Goal: Task Accomplishment & Management: Complete application form

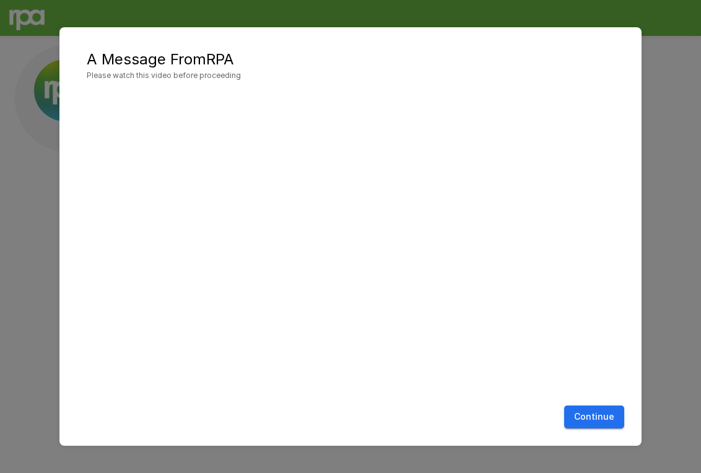
click at [604, 419] on button "Continue" at bounding box center [594, 417] width 60 height 23
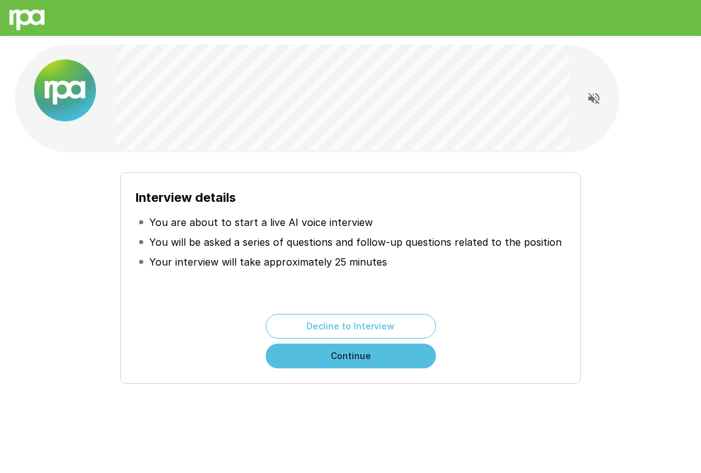
click at [379, 360] on button "Continue" at bounding box center [351, 356] width 170 height 25
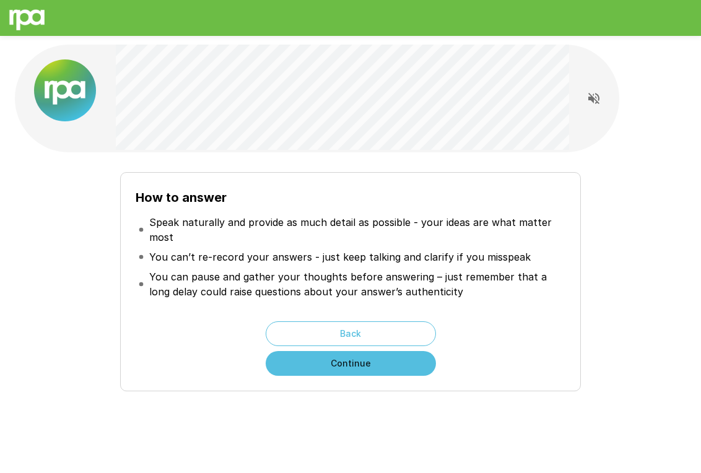
click at [379, 360] on button "Continue" at bounding box center [351, 363] width 170 height 25
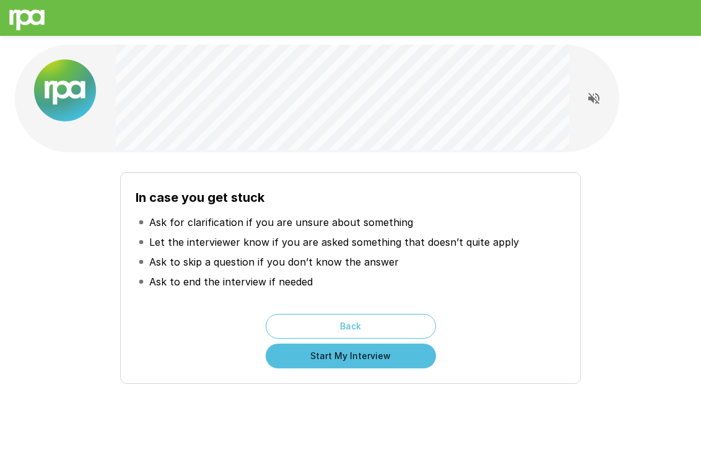
click at [379, 360] on button "Start My Interview" at bounding box center [351, 356] width 170 height 25
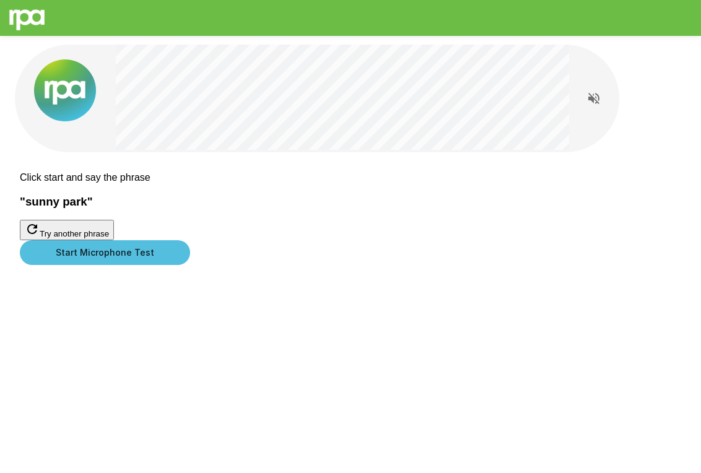
click at [190, 265] on button "Start Microphone Test" at bounding box center [105, 252] width 170 height 25
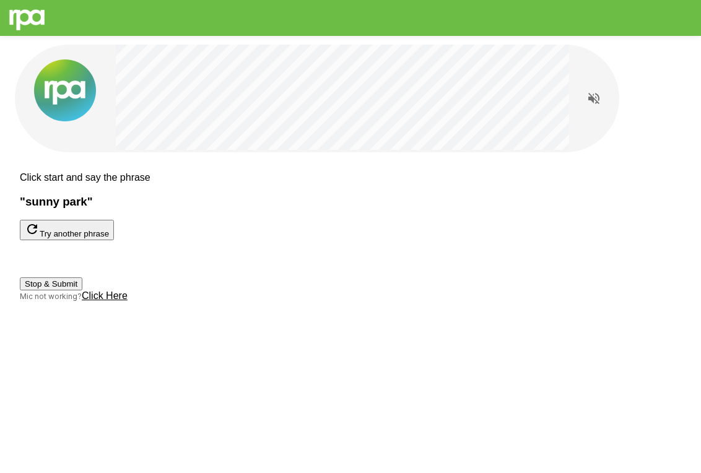
click at [114, 240] on button "Try another phrase" at bounding box center [67, 230] width 94 height 20
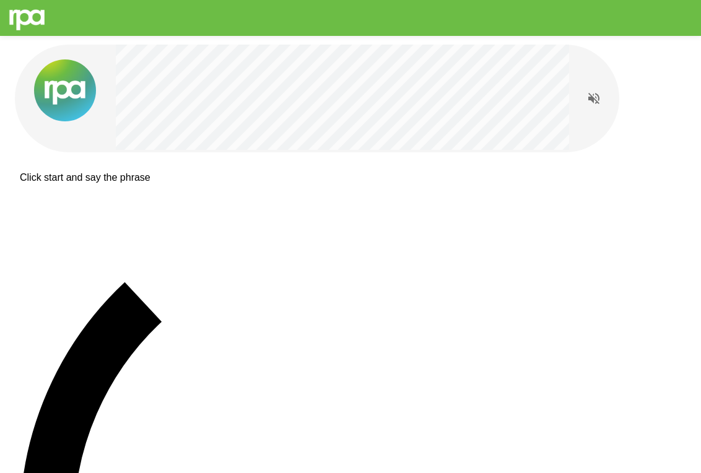
click at [339, 251] on div "Click start and say the phrase" at bounding box center [350, 479] width 701 height 959
click at [317, 182] on p "Click start and say the phrase" at bounding box center [350, 177] width 661 height 11
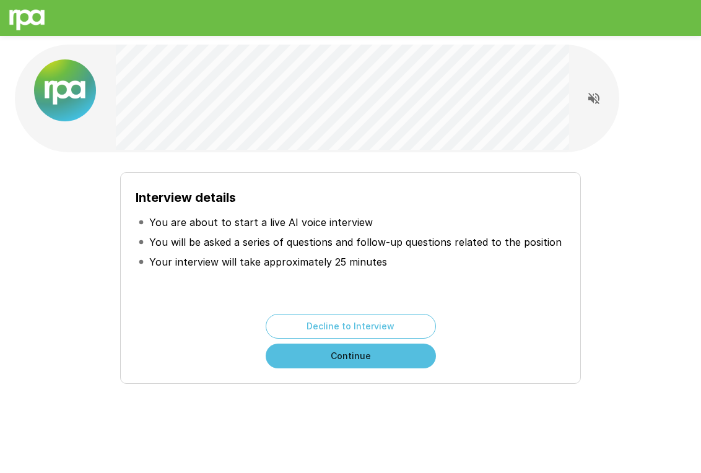
click at [325, 351] on button "Continue" at bounding box center [351, 356] width 170 height 25
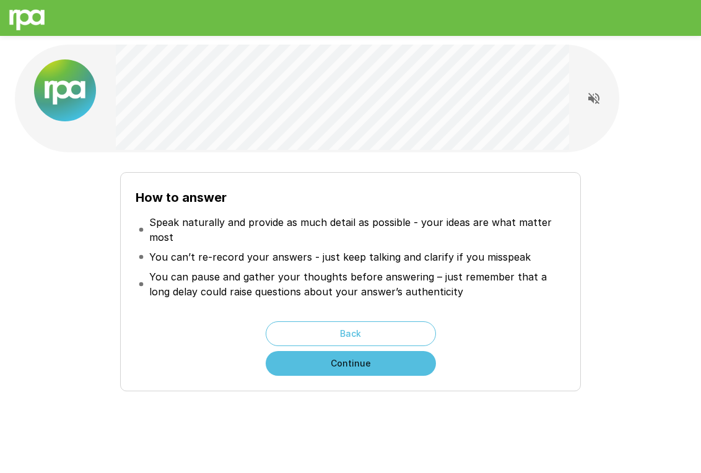
drag, startPoint x: 421, startPoint y: 173, endPoint x: 464, endPoint y: 234, distance: 74.6
click at [464, 234] on p "Speak naturally and provide as much detail as possible - your ideas are what ma…" at bounding box center [356, 230] width 414 height 30
click at [390, 355] on button "Continue" at bounding box center [351, 363] width 170 height 25
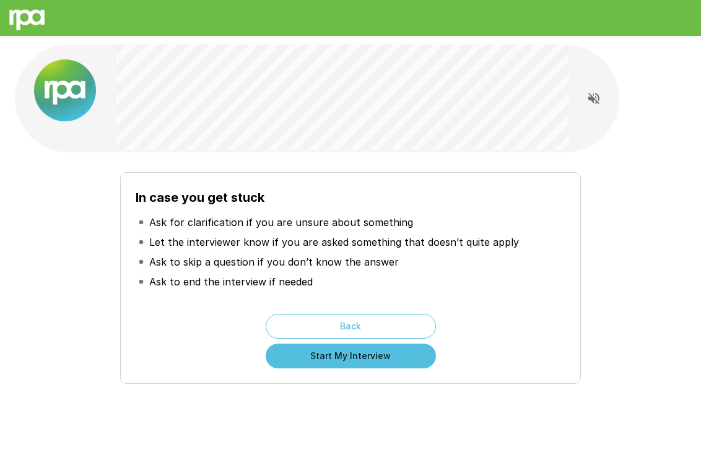
click at [390, 355] on button "Start My Interview" at bounding box center [351, 356] width 170 height 25
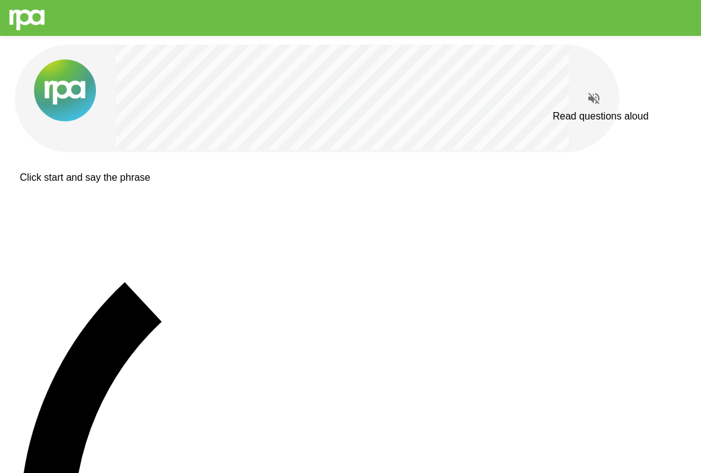
click at [596, 93] on icon "Read questions aloud" at bounding box center [593, 98] width 15 height 15
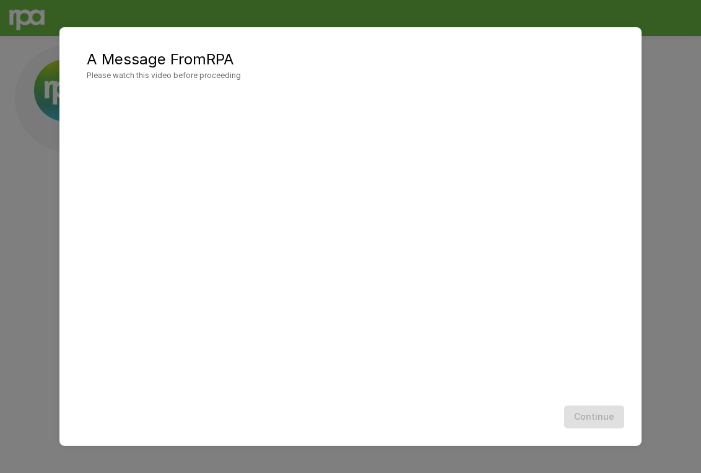
click at [599, 411] on div "Continue" at bounding box center [350, 417] width 557 height 33
click at [580, 412] on div "Continue" at bounding box center [350, 417] width 557 height 33
click at [594, 423] on button "Continue" at bounding box center [594, 417] width 60 height 23
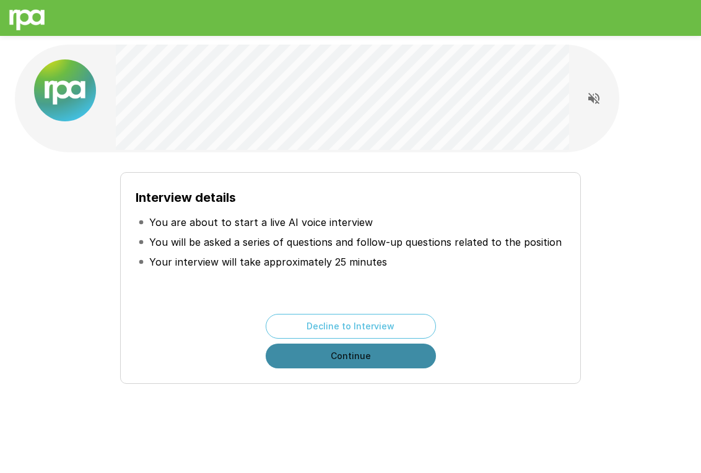
click at [380, 349] on button "Continue" at bounding box center [351, 356] width 170 height 25
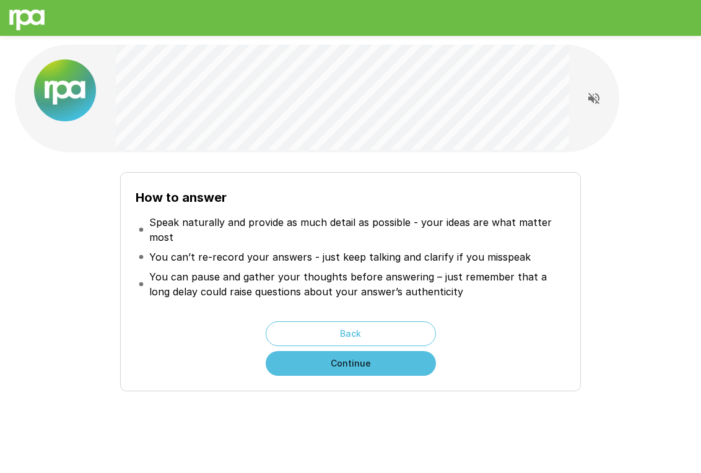
click at [373, 357] on button "Continue" at bounding box center [351, 363] width 170 height 25
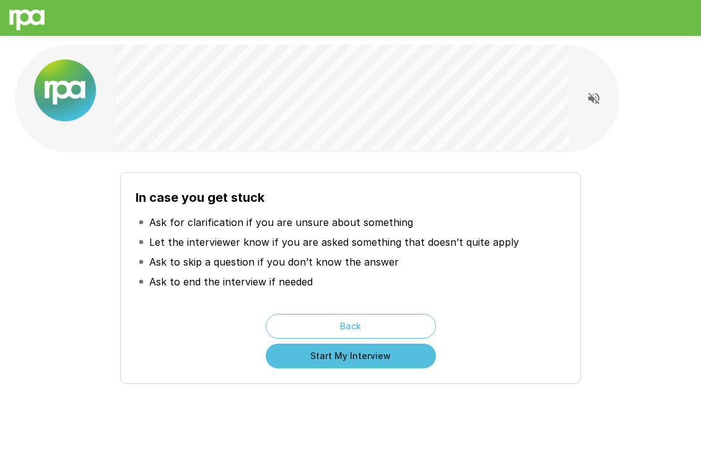
click at [373, 357] on button "Start My Interview" at bounding box center [351, 356] width 170 height 25
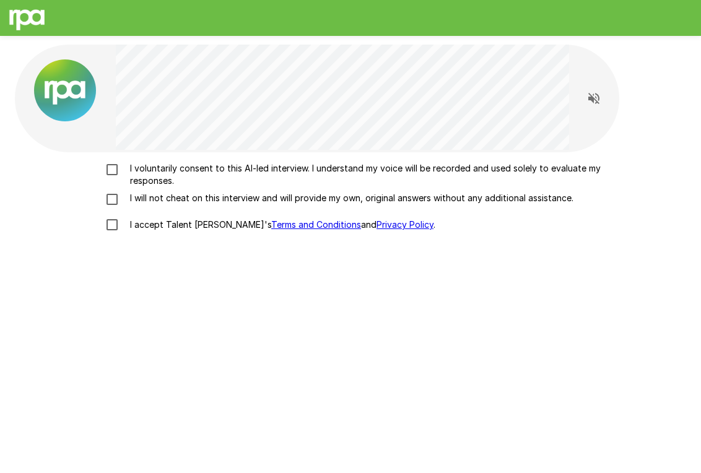
click at [163, 170] on p "I voluntarily consent to this AI-led interview. I understand my voice will be r…" at bounding box center [363, 174] width 477 height 25
click at [152, 195] on p "I will not cheat on this interview and will provide my own, original answers wi…" at bounding box center [349, 198] width 448 height 12
click at [139, 217] on label "I accept Talent Llama's Terms and Conditions and Privacy Policy ." at bounding box center [350, 225] width 503 height 26
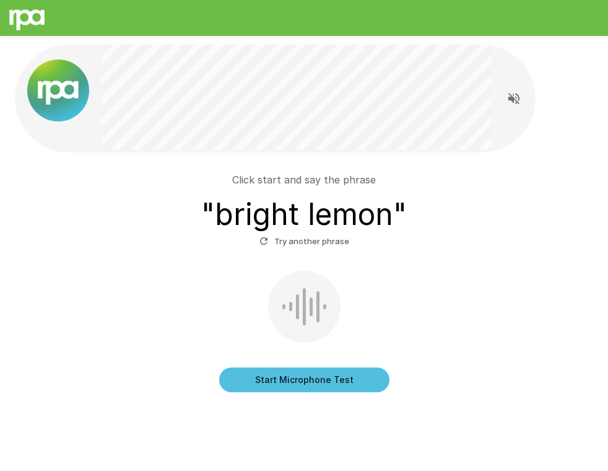
click at [269, 361] on div "Start Microphone Test" at bounding box center [304, 331] width 568 height 121
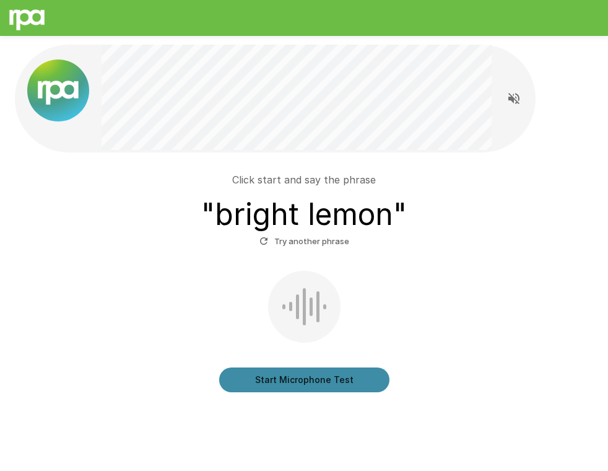
click at [264, 376] on button "Start Microphone Test" at bounding box center [304, 379] width 170 height 25
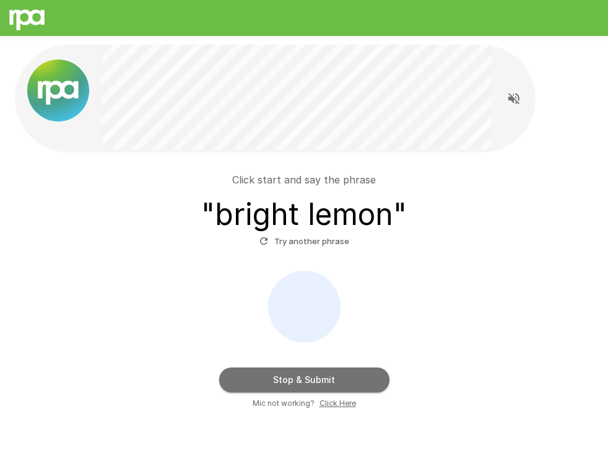
click at [264, 376] on button "Stop & Submit" at bounding box center [304, 379] width 170 height 25
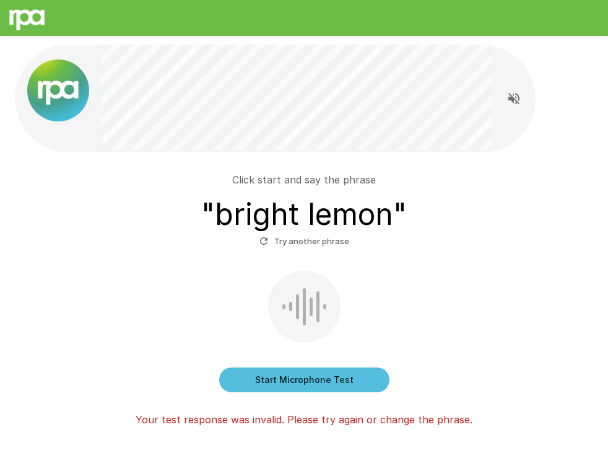
click at [311, 302] on div at bounding box center [311, 306] width 3 height 19
click at [269, 386] on button "Start Microphone Test" at bounding box center [304, 379] width 170 height 25
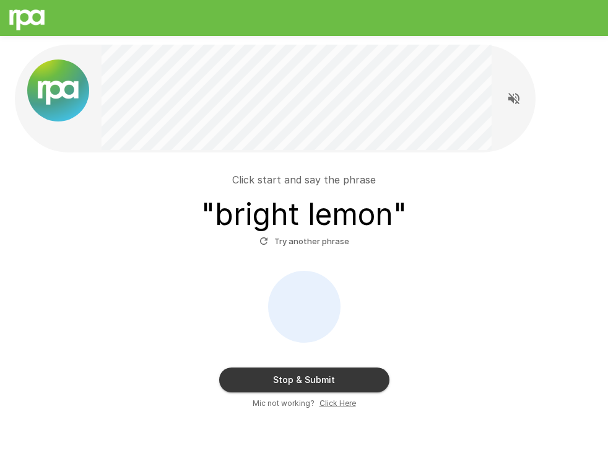
click at [269, 386] on button "Stop & Submit" at bounding box center [304, 379] width 170 height 25
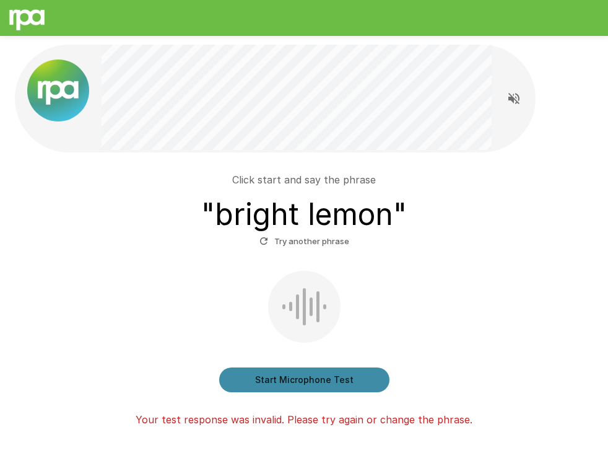
drag, startPoint x: 318, startPoint y: 374, endPoint x: 318, endPoint y: 380, distance: 6.2
click at [318, 380] on button "Start Microphone Test" at bounding box center [304, 379] width 170 height 25
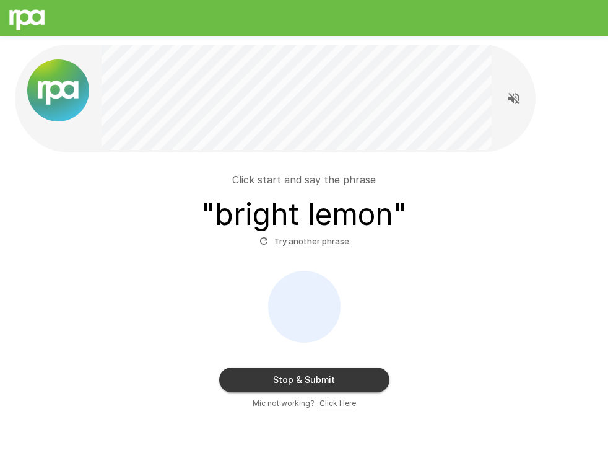
click at [318, 385] on button "Stop & Submit" at bounding box center [304, 379] width 170 height 25
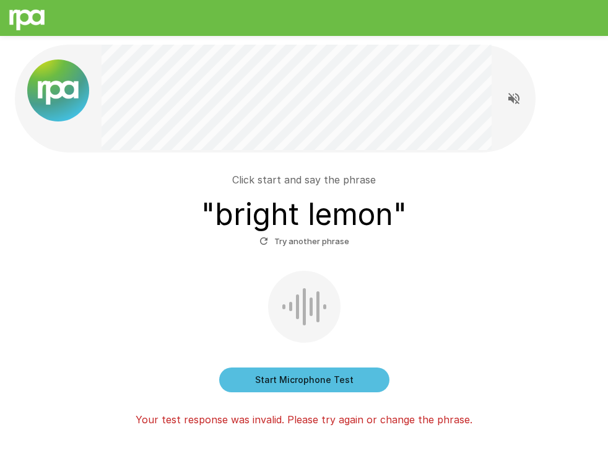
click at [281, 365] on div "Start Microphone Test" at bounding box center [304, 331] width 568 height 121
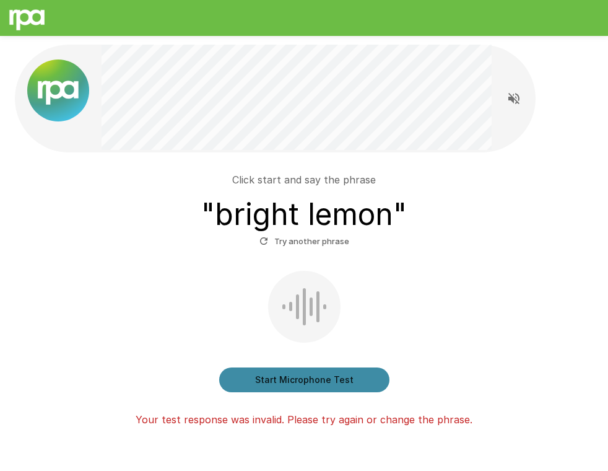
click at [278, 373] on button "Start Microphone Test" at bounding box center [304, 379] width 170 height 25
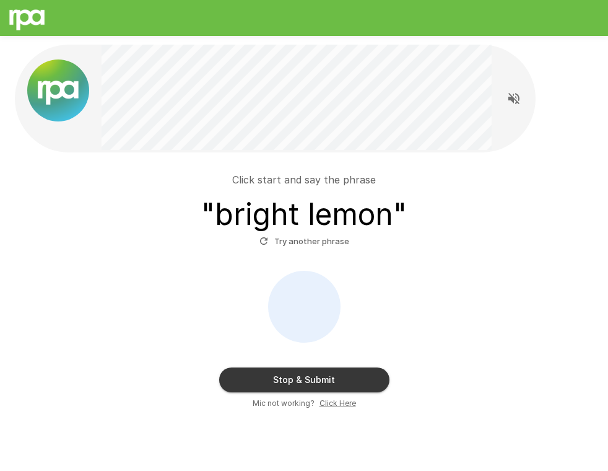
click at [278, 373] on button "Stop & Submit" at bounding box center [304, 379] width 170 height 25
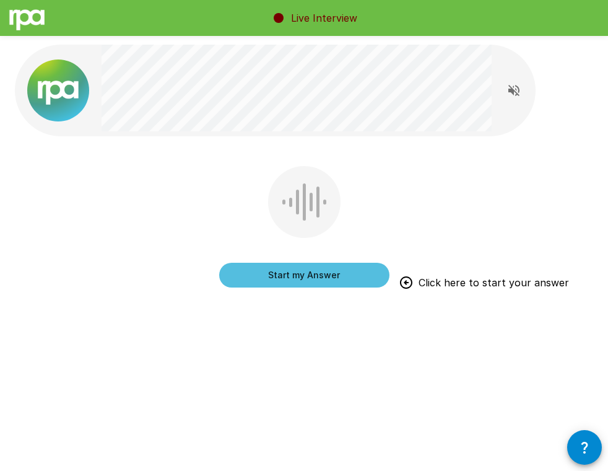
click at [264, 277] on button "Start my Answer" at bounding box center [304, 275] width 170 height 25
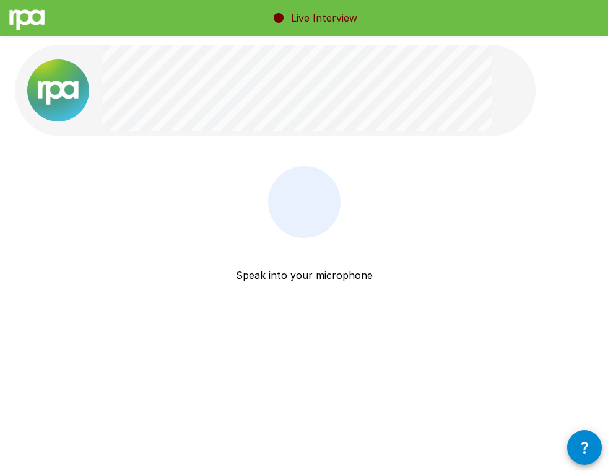
click at [275, 194] on div at bounding box center [304, 202] width 72 height 72
click at [294, 133] on div at bounding box center [297, 89] width 390 height 89
click at [63, 103] on img at bounding box center [58, 90] width 62 height 62
click at [557, 437] on div "Live Interview Speak into your microphone Stop & Submit" at bounding box center [304, 235] width 608 height 471
click at [575, 439] on button "button" at bounding box center [584, 447] width 35 height 35
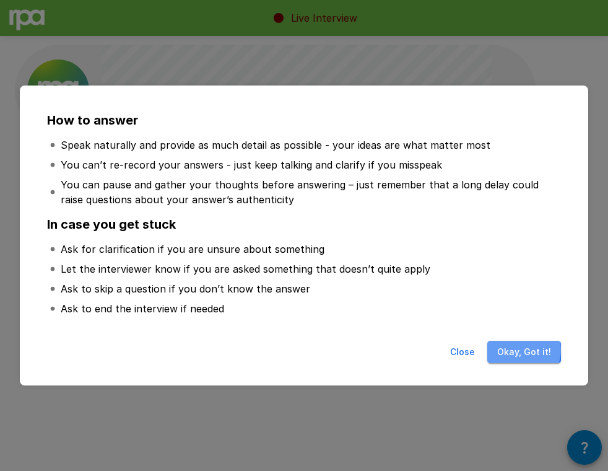
click at [520, 350] on button "Okay, Got it!" at bounding box center [524, 352] width 74 height 23
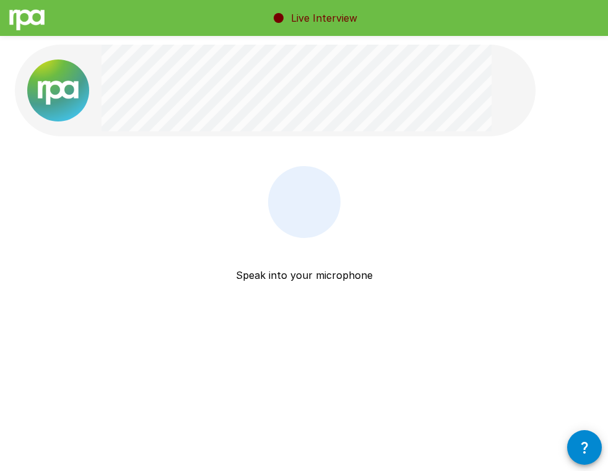
click at [298, 226] on div at bounding box center [304, 202] width 72 height 72
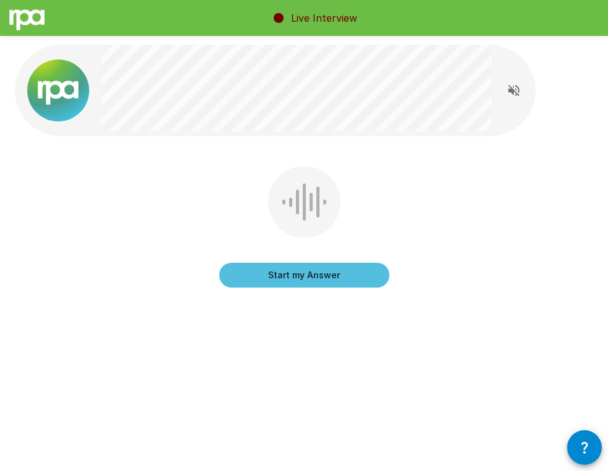
click at [508, 98] on button "Read questions aloud" at bounding box center [514, 90] width 25 height 25
drag, startPoint x: 502, startPoint y: 14, endPoint x: 372, endPoint y: 256, distance: 275.1
click at [372, 256] on div "Start my Answer Click here to start your answer" at bounding box center [304, 263] width 170 height 50
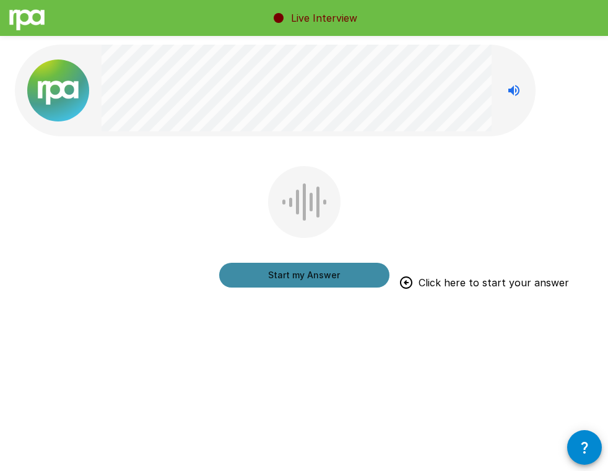
click at [345, 276] on button "Start my Answer" at bounding box center [304, 275] width 170 height 25
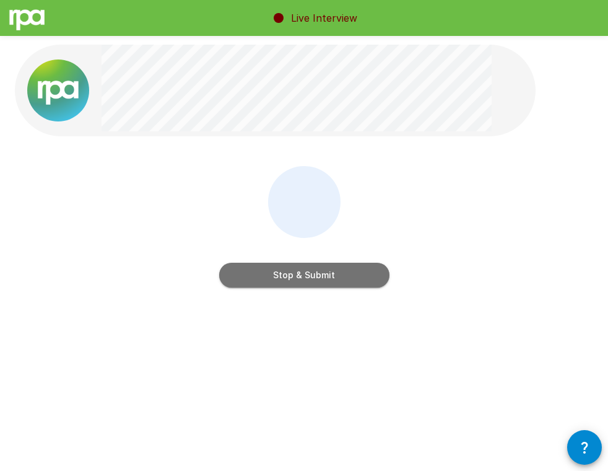
click at [306, 281] on button "Stop & Submit" at bounding box center [304, 275] width 170 height 25
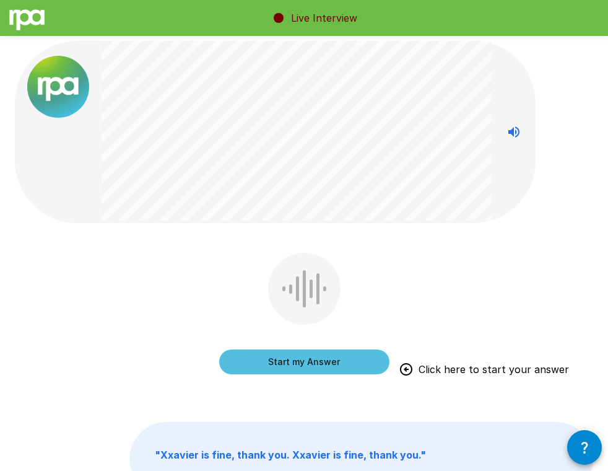
scroll to position [2, 0]
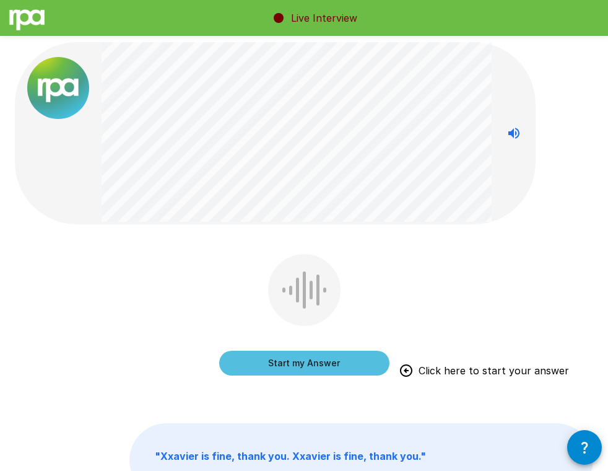
click at [283, 357] on button "Start my Answer" at bounding box center [304, 362] width 170 height 25
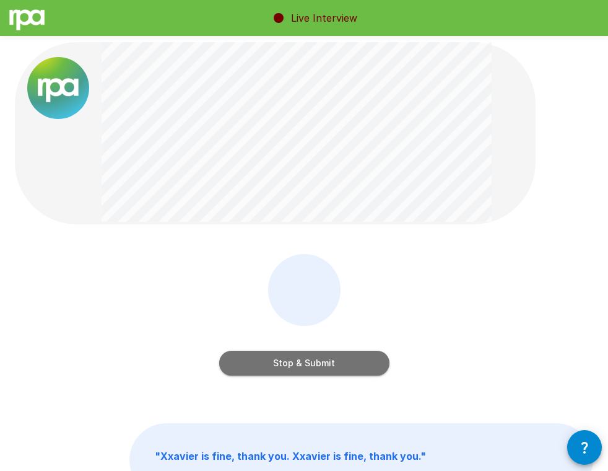
click at [284, 357] on button "Stop & Submit" at bounding box center [304, 362] width 170 height 25
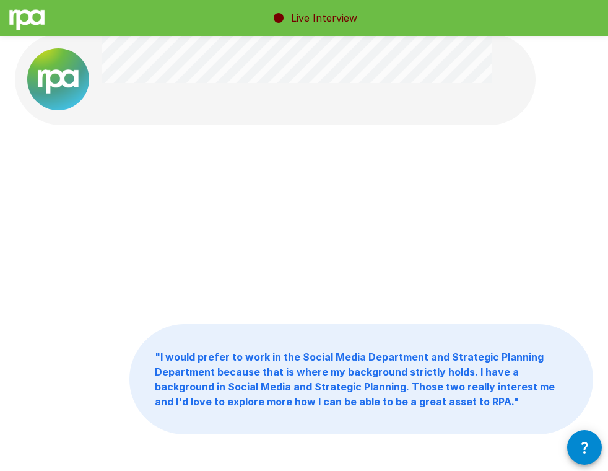
scroll to position [12, 0]
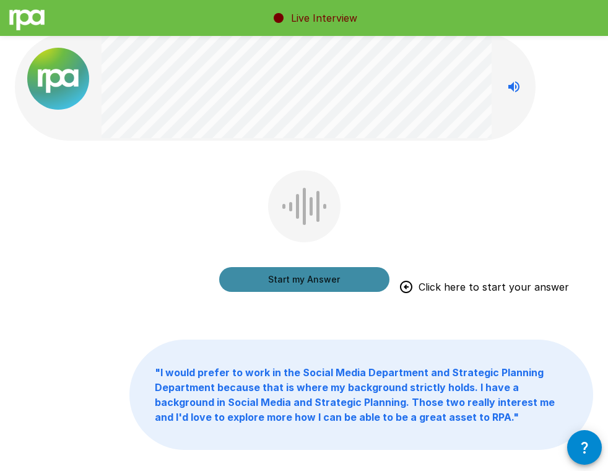
click at [278, 287] on button "Start my Answer" at bounding box center [304, 279] width 170 height 25
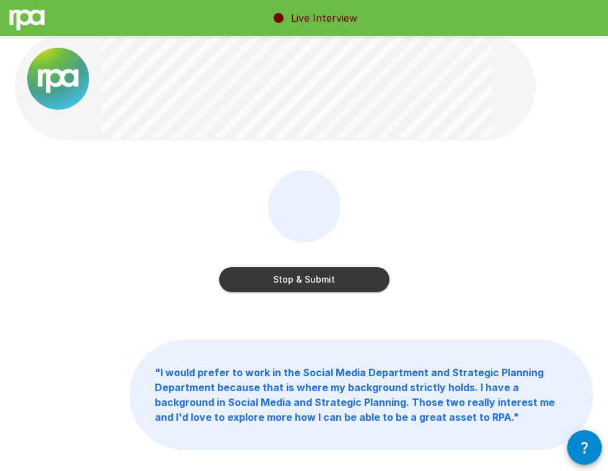
click at [278, 270] on button "Stop & Submit" at bounding box center [304, 279] width 170 height 25
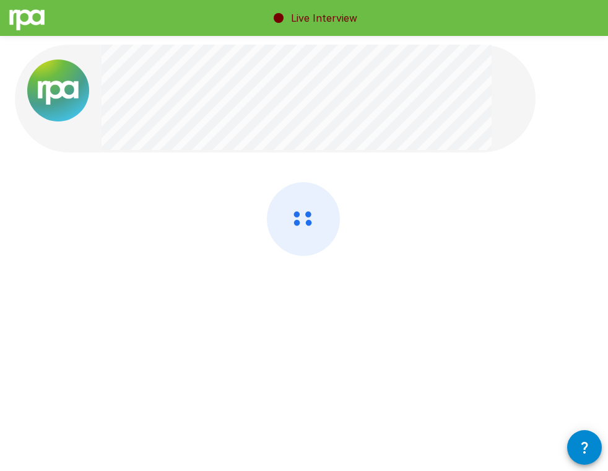
scroll to position [0, 0]
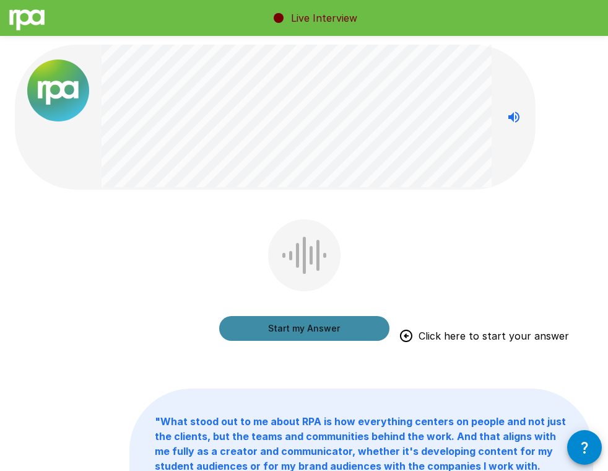
click at [285, 326] on button "Start my Answer" at bounding box center [304, 328] width 170 height 25
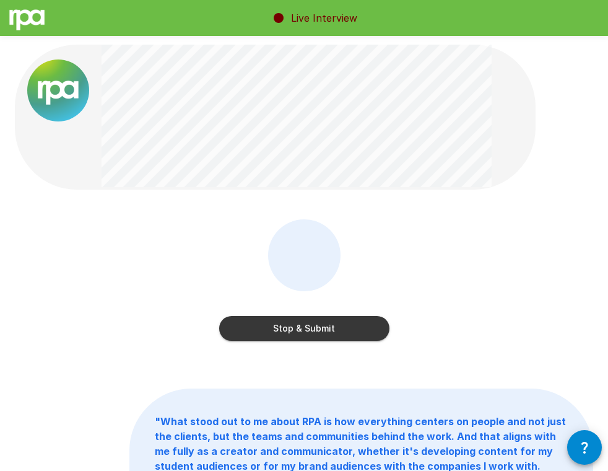
click at [277, 332] on button "Stop & Submit" at bounding box center [304, 328] width 170 height 25
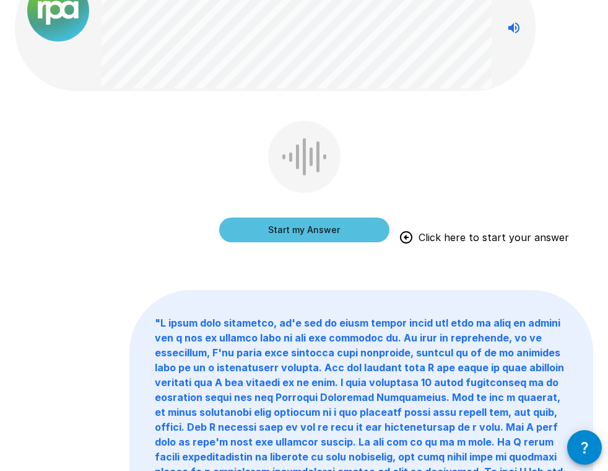
scroll to position [157, 0]
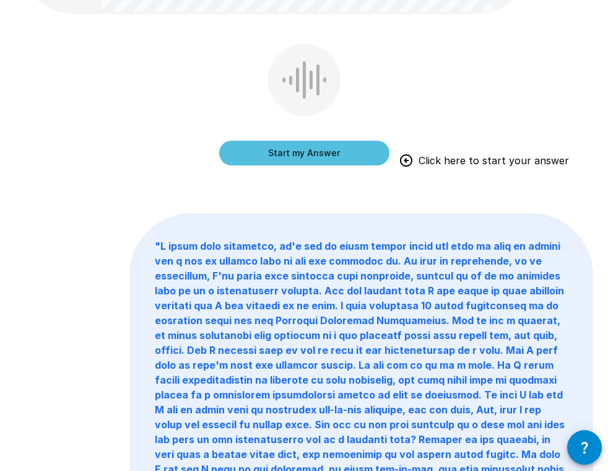
drag, startPoint x: 446, startPoint y: 19, endPoint x: 354, endPoint y: 309, distance: 304.1
click at [354, 309] on b "" "" at bounding box center [361, 402] width 412 height 324
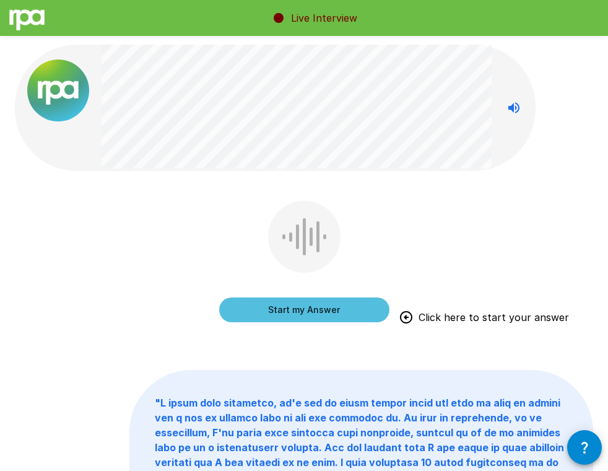
scroll to position [0, 0]
click at [335, 305] on button "Start my Answer" at bounding box center [304, 309] width 170 height 25
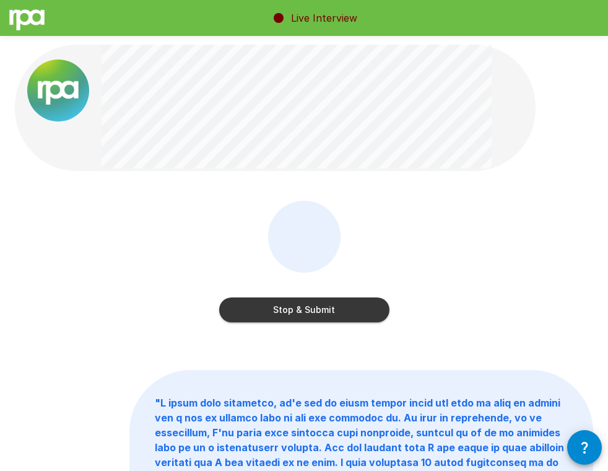
click at [337, 307] on button "Stop & Submit" at bounding box center [304, 309] width 170 height 25
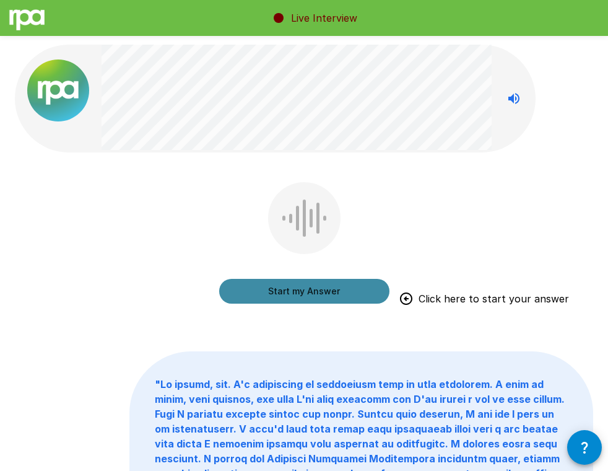
click at [321, 300] on button "Start my Answer" at bounding box center [304, 291] width 170 height 25
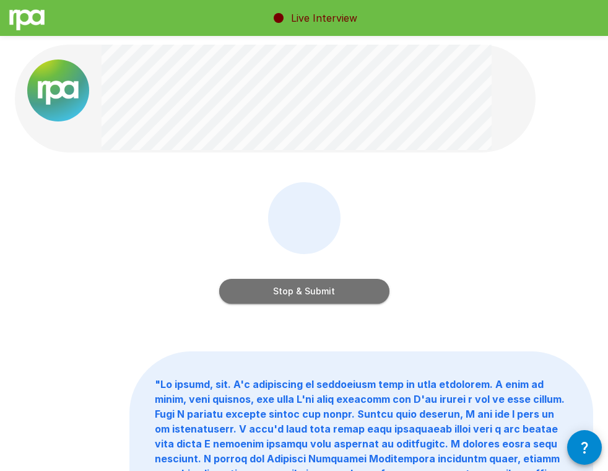
click at [308, 285] on button "Stop & Submit" at bounding box center [304, 291] width 170 height 25
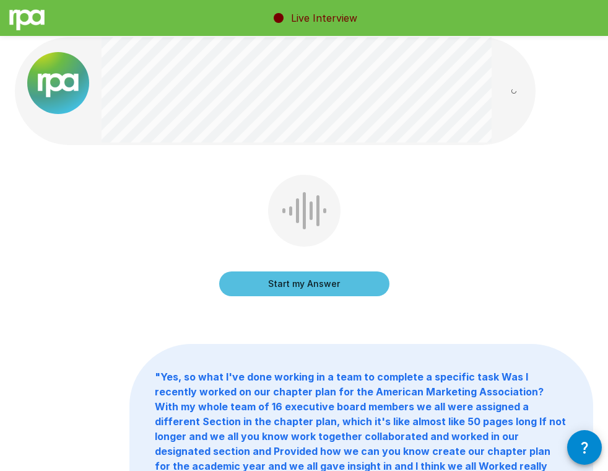
scroll to position [6, 0]
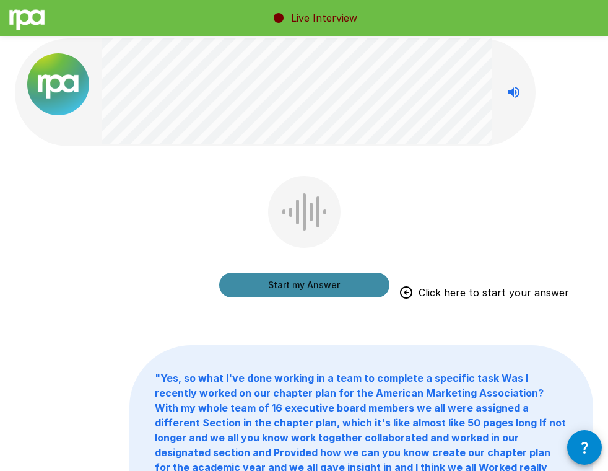
click at [308, 277] on button "Start my Answer" at bounding box center [304, 284] width 170 height 25
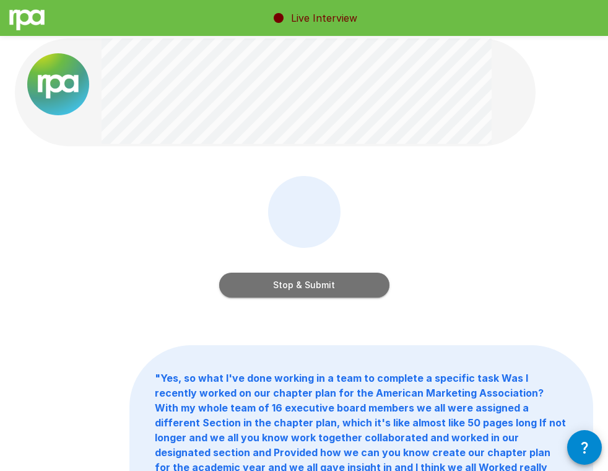
click at [302, 281] on button "Stop & Submit" at bounding box center [304, 284] width 170 height 25
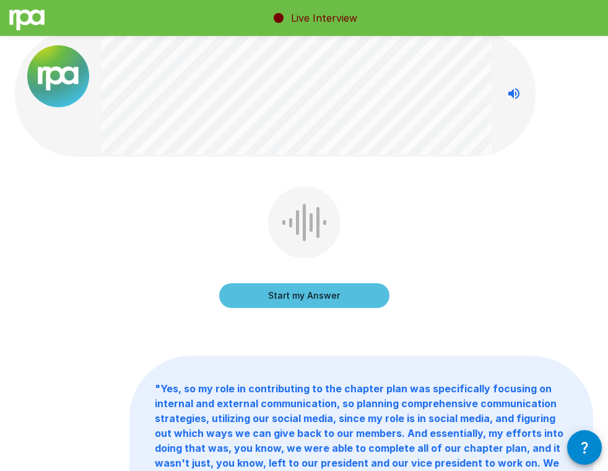
scroll to position [0, 0]
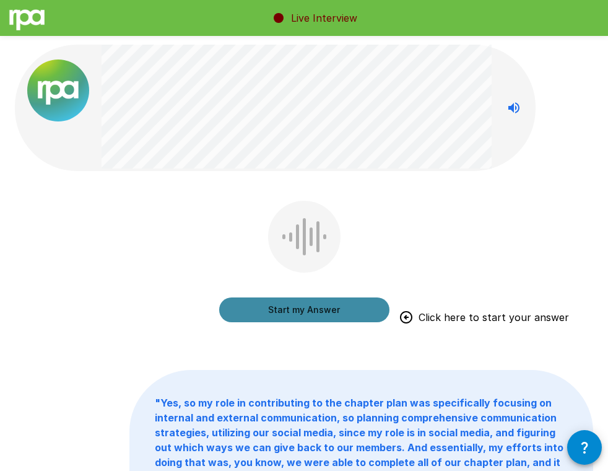
click at [310, 302] on button "Start my Answer" at bounding box center [304, 309] width 170 height 25
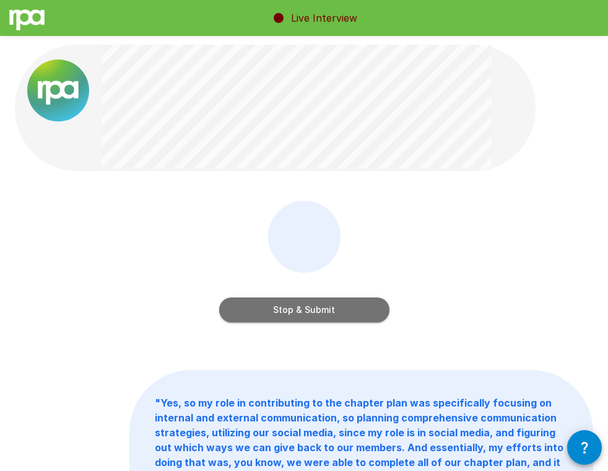
click at [310, 303] on button "Stop & Submit" at bounding box center [304, 309] width 170 height 25
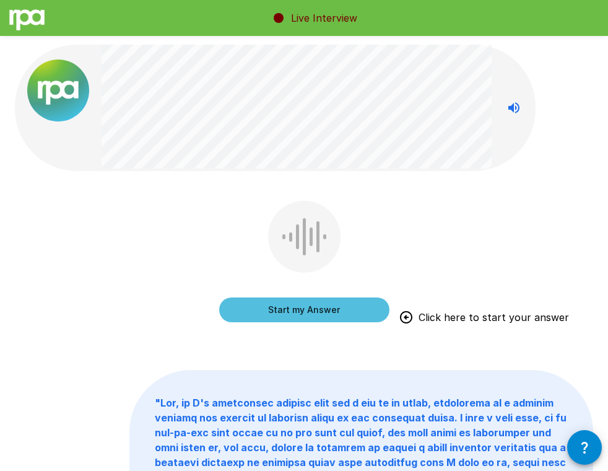
click at [254, 308] on button "Start my Answer" at bounding box center [304, 309] width 170 height 25
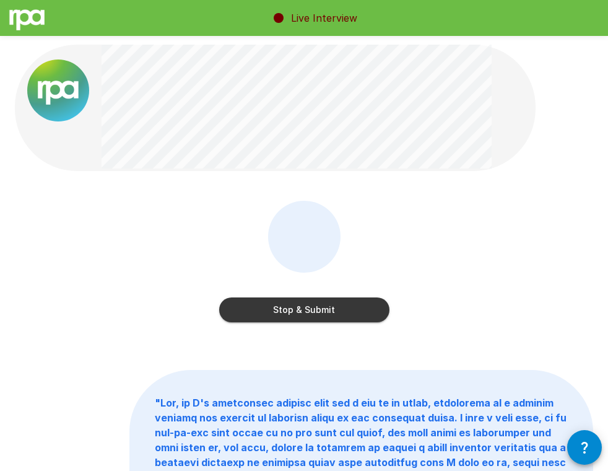
click at [300, 300] on button "Stop & Submit" at bounding box center [304, 309] width 170 height 25
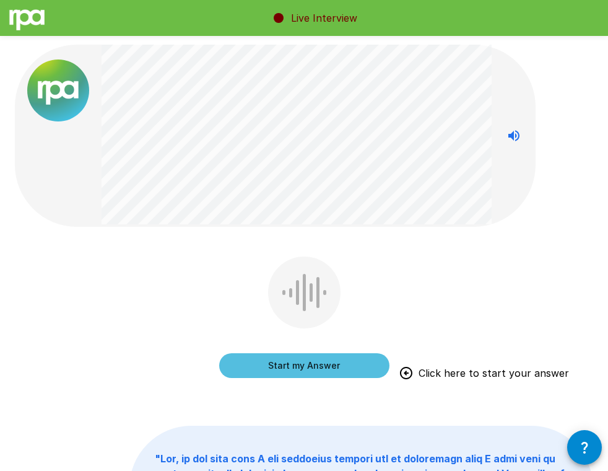
click at [323, 370] on button "Start my Answer" at bounding box center [304, 365] width 170 height 25
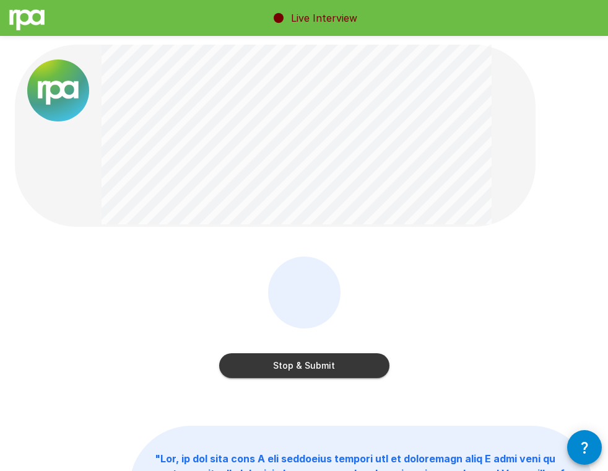
click at [316, 363] on button "Stop & Submit" at bounding box center [304, 365] width 170 height 25
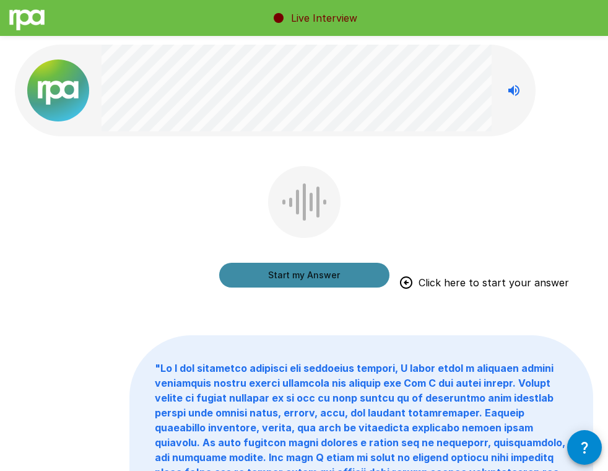
click at [334, 276] on button "Start my Answer" at bounding box center [304, 275] width 170 height 25
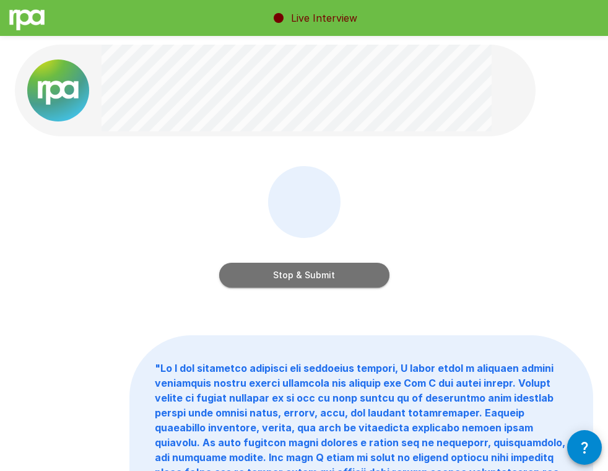
click at [335, 276] on button "Stop & Submit" at bounding box center [304, 275] width 170 height 25
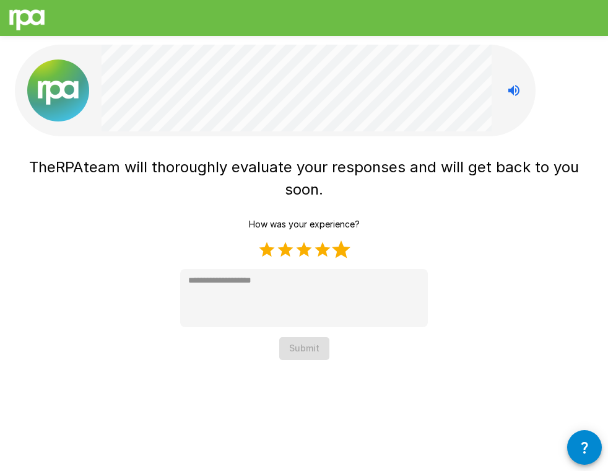
click at [337, 248] on label "5 Stars" at bounding box center [341, 249] width 19 height 19
type textarea "*"
click at [310, 345] on button "Submit" at bounding box center [304, 348] width 50 height 23
